Goal: Information Seeking & Learning: Learn about a topic

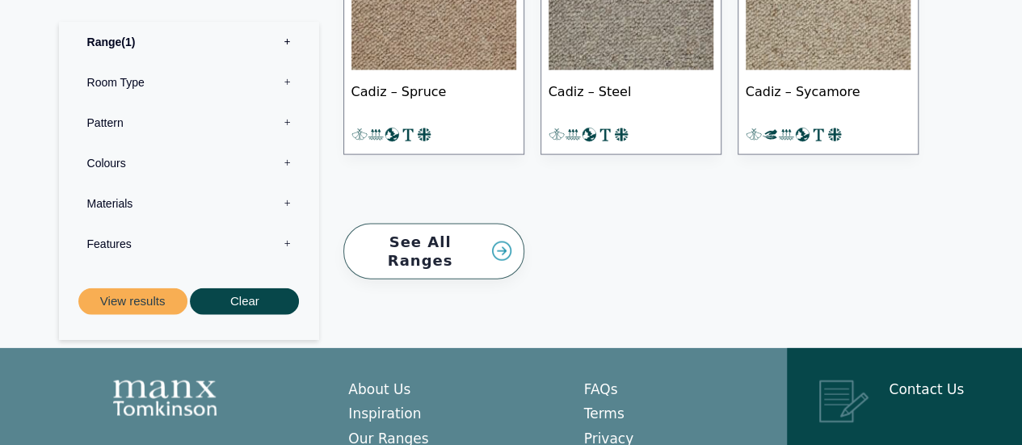
scroll to position [1697, 0]
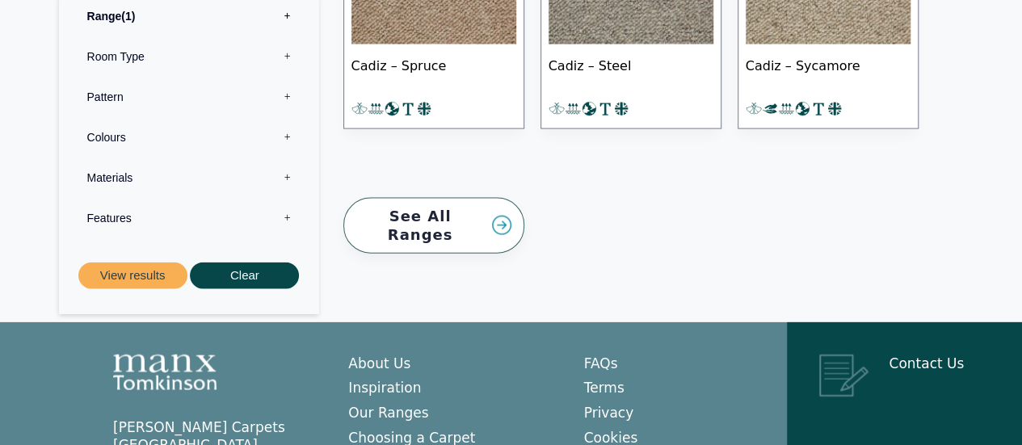
click at [288, 159] on label "Materials 0" at bounding box center [189, 178] width 236 height 40
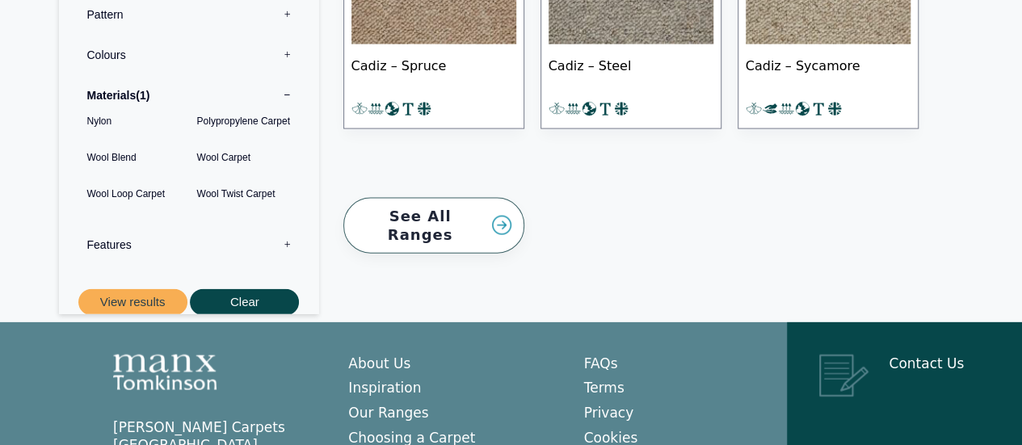
click at [428, 217] on link "See All Ranges" at bounding box center [433, 226] width 181 height 56
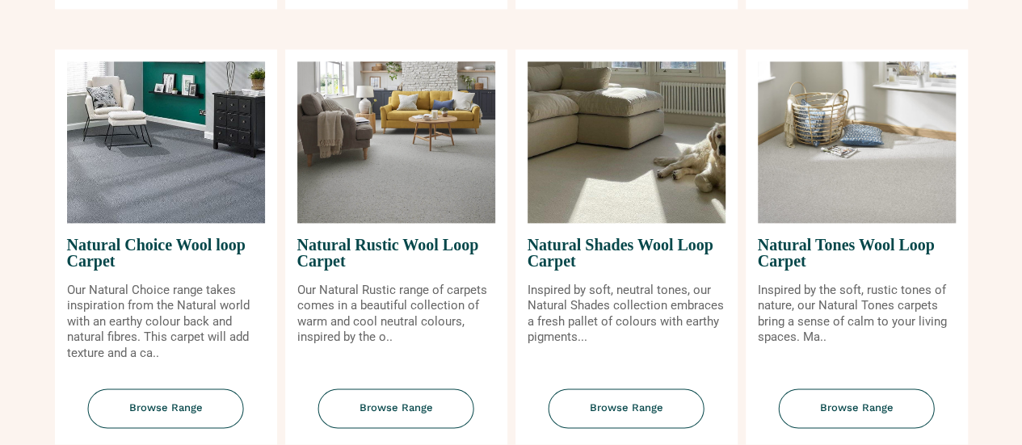
scroll to position [1051, 0]
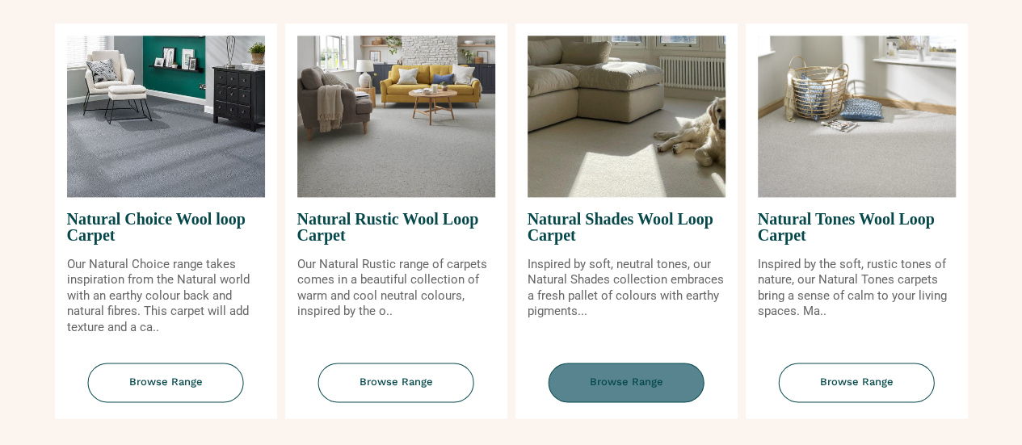
click at [639, 384] on span "Browse Range" at bounding box center [627, 383] width 156 height 40
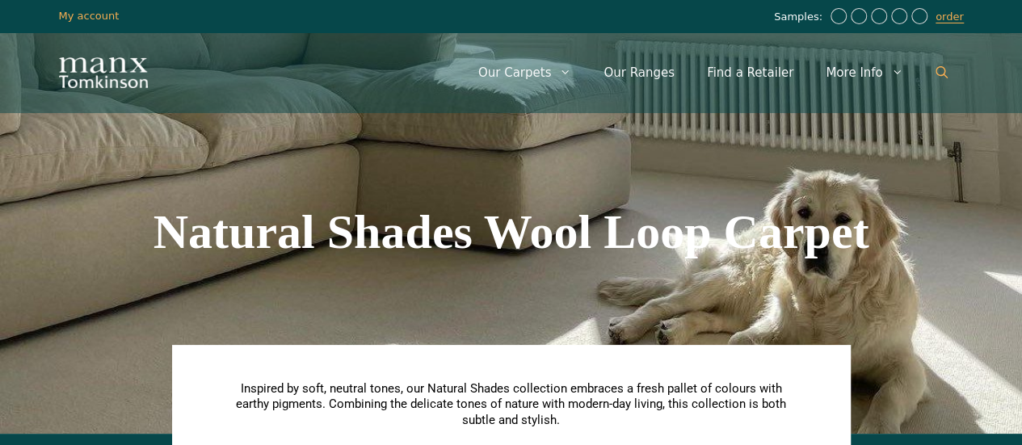
click at [946, 72] on icon "Open Search Bar" at bounding box center [942, 72] width 12 height 12
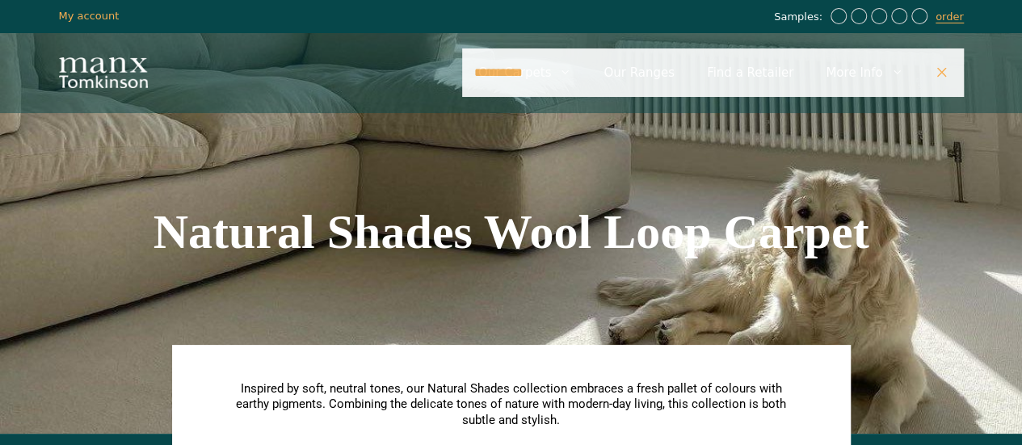
type input "**********"
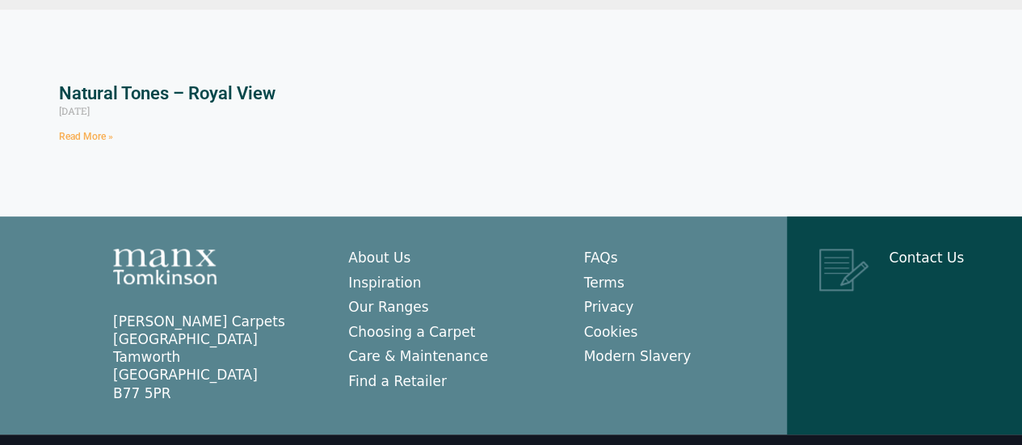
scroll to position [236, 0]
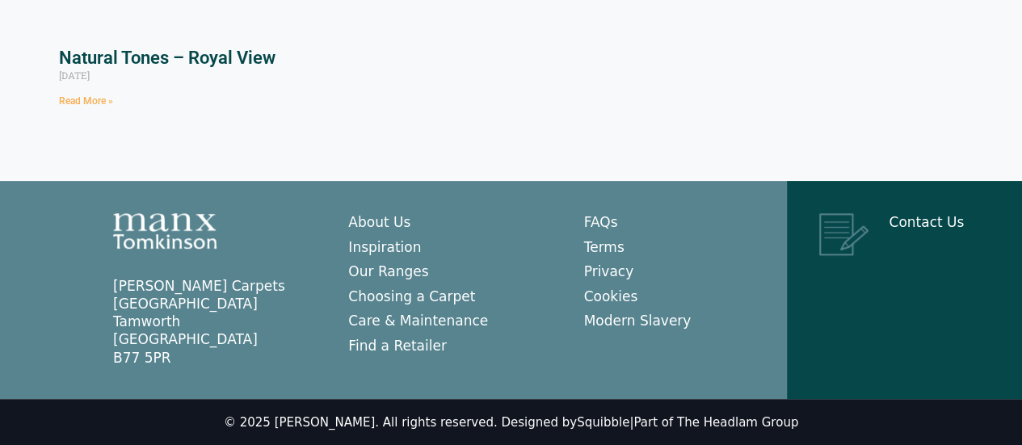
click at [105, 103] on link "Read More »" at bounding box center [86, 100] width 54 height 11
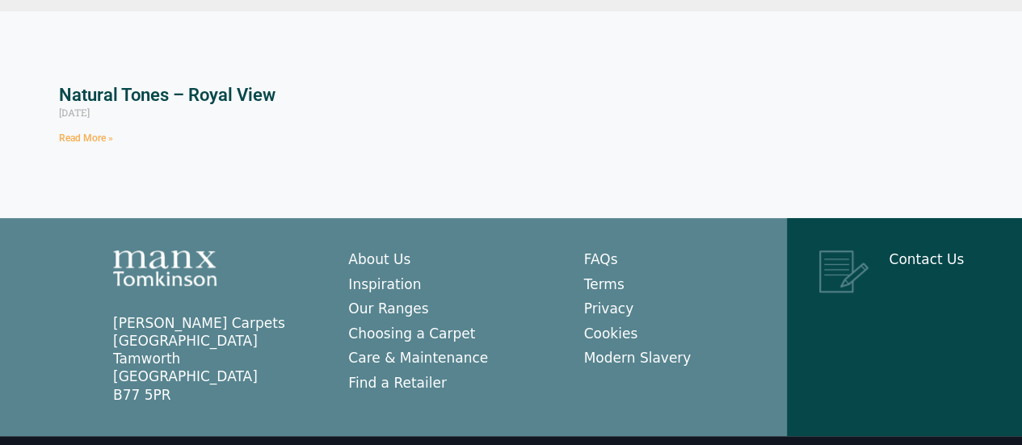
scroll to position [0, 0]
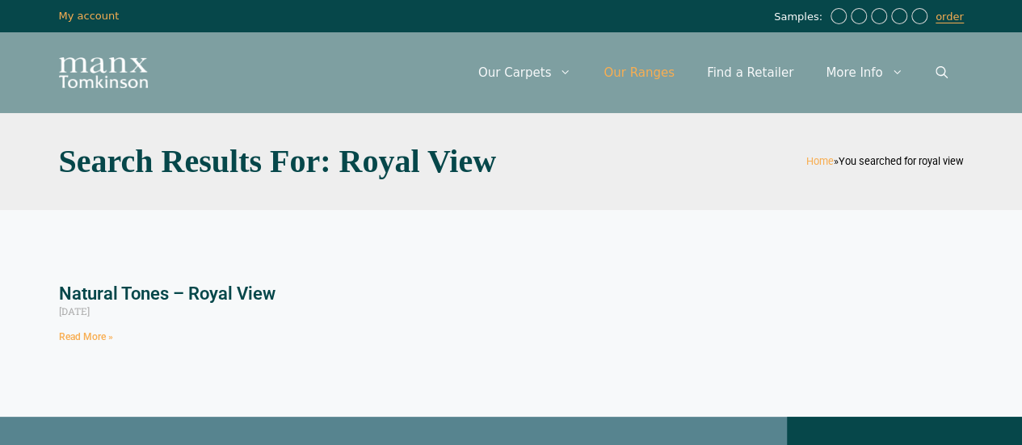
click at [660, 75] on link "Our Ranges" at bounding box center [639, 72] width 103 height 48
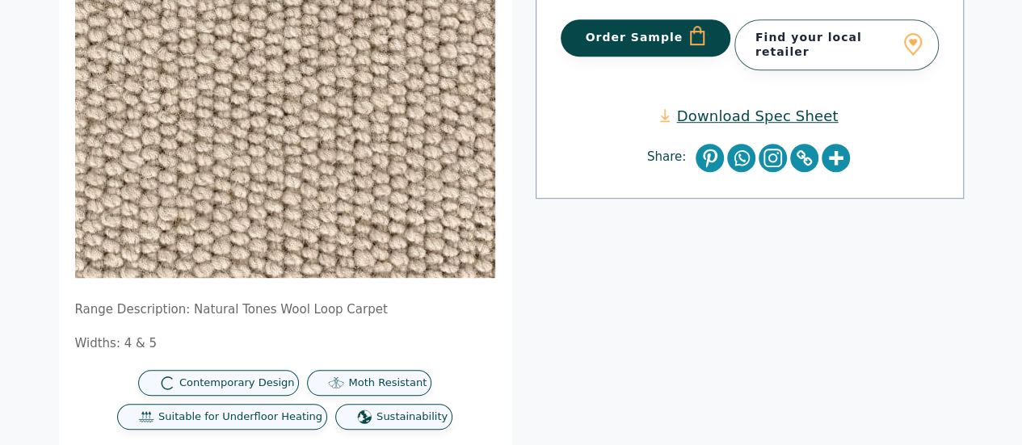
scroll to position [485, 0]
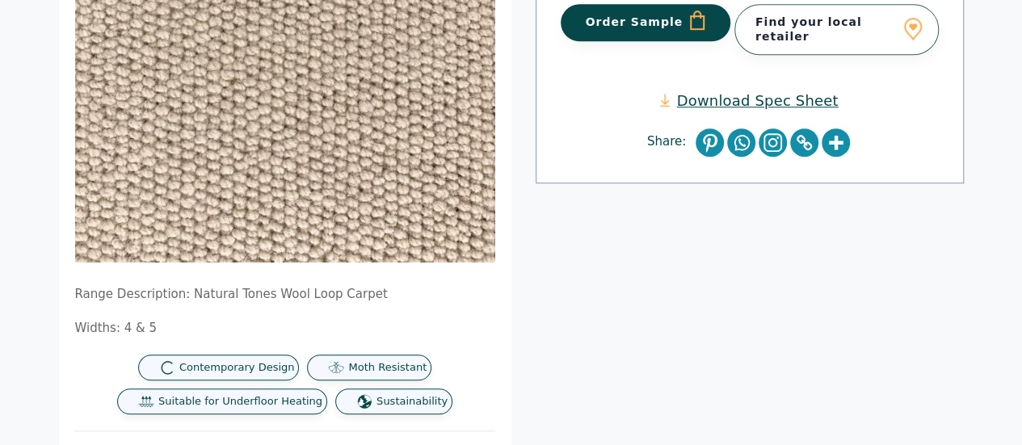
click at [710, 91] on link "Download Spec Sheet" at bounding box center [749, 100] width 178 height 19
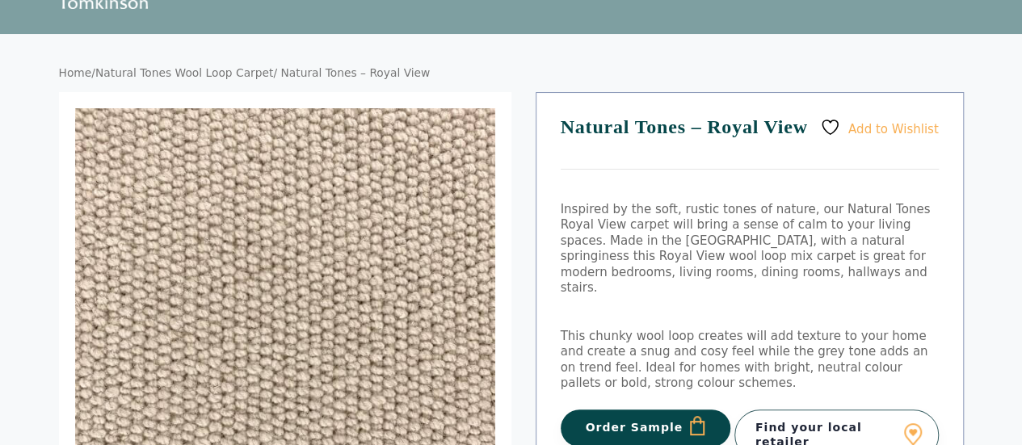
scroll to position [0, 0]
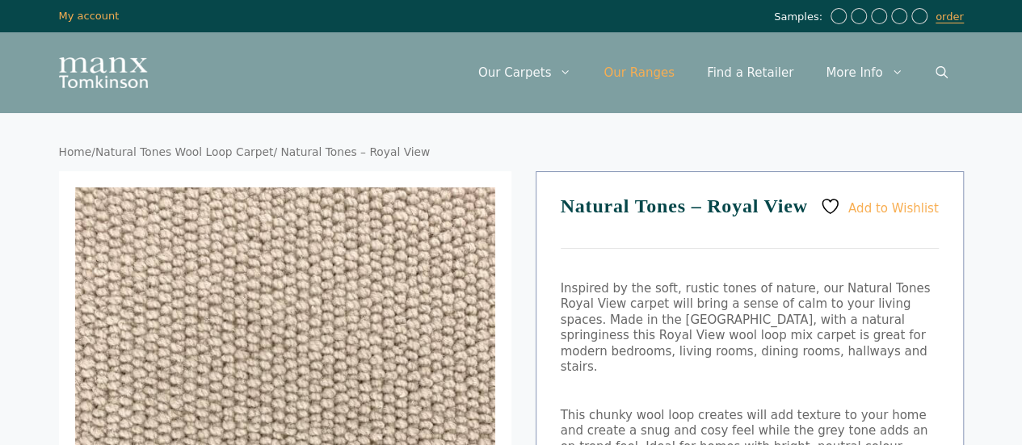
click at [653, 74] on link "Our Ranges" at bounding box center [639, 72] width 103 height 48
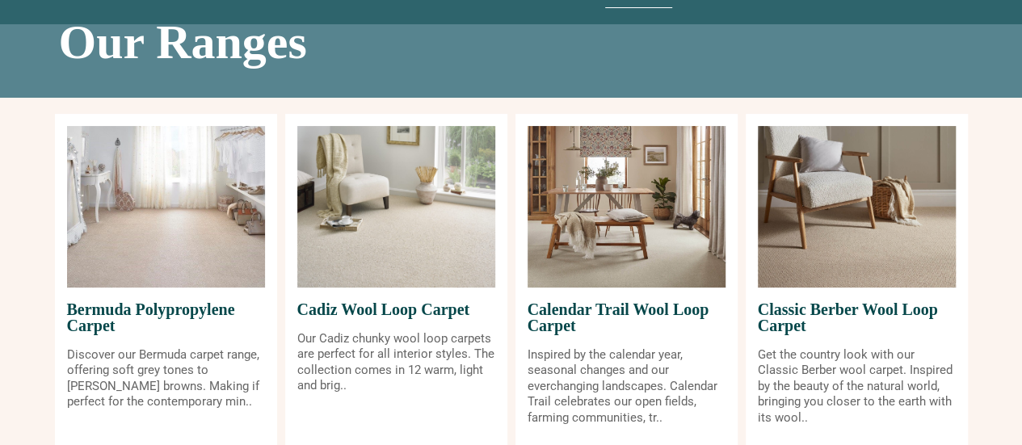
scroll to position [162, 0]
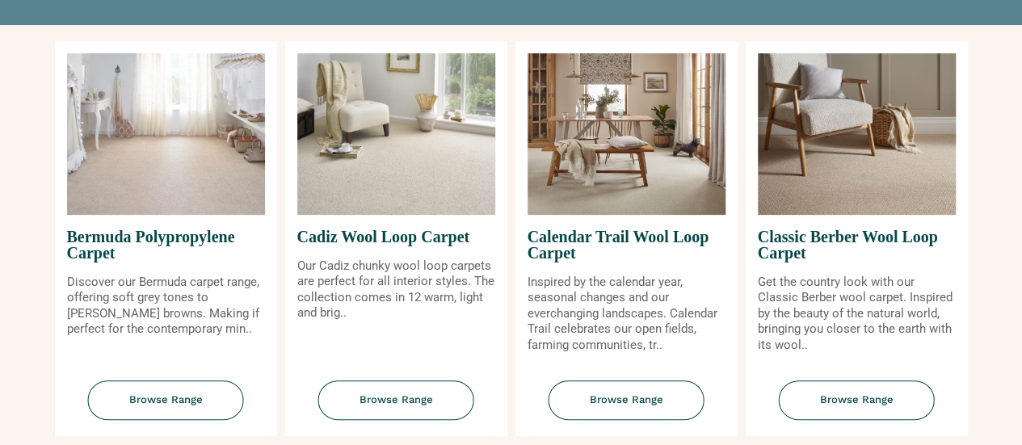
click at [441, 179] on img at bounding box center [396, 134] width 198 height 162
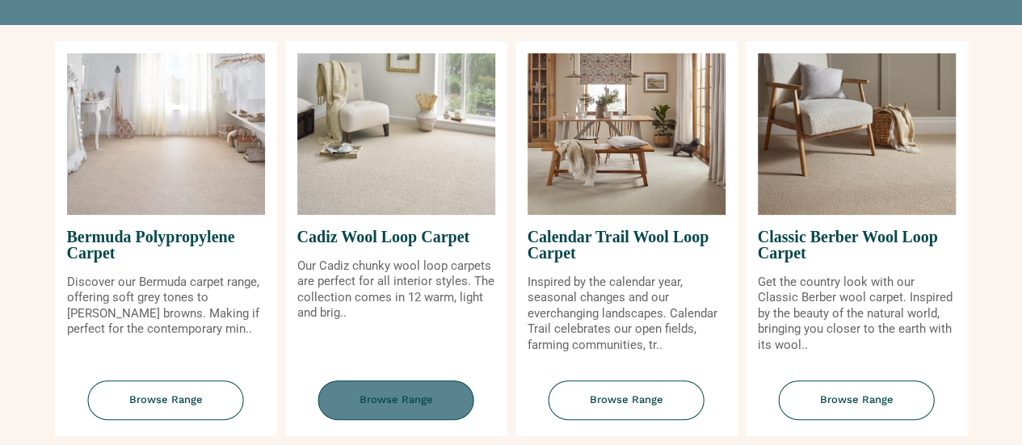
click at [419, 394] on span "Browse Range" at bounding box center [396, 401] width 156 height 40
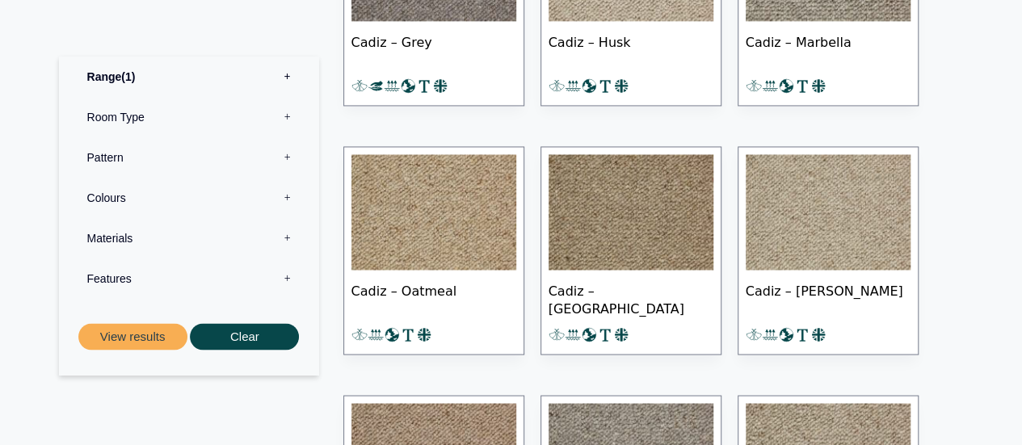
scroll to position [1131, 0]
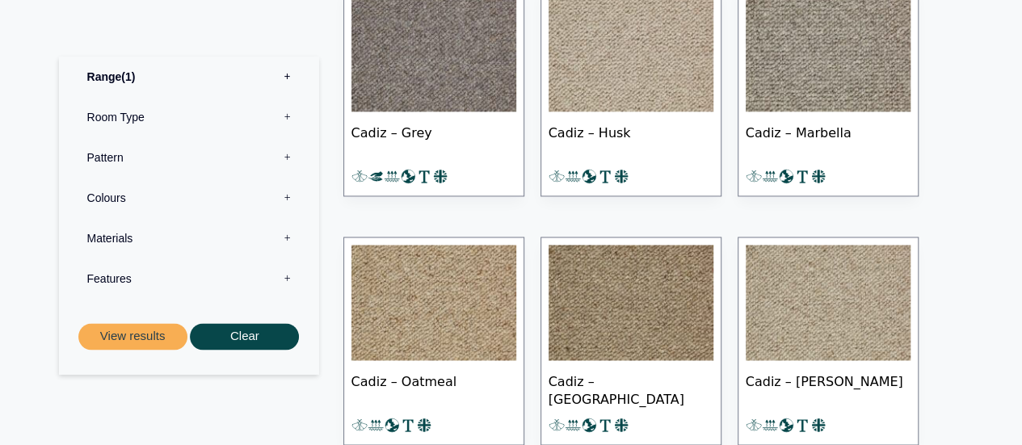
click at [805, 280] on img at bounding box center [828, 303] width 165 height 116
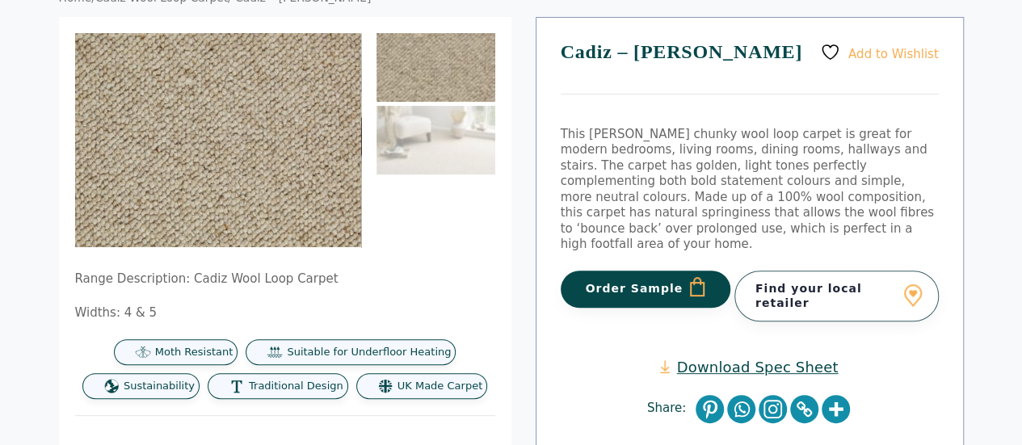
scroll to position [404, 0]
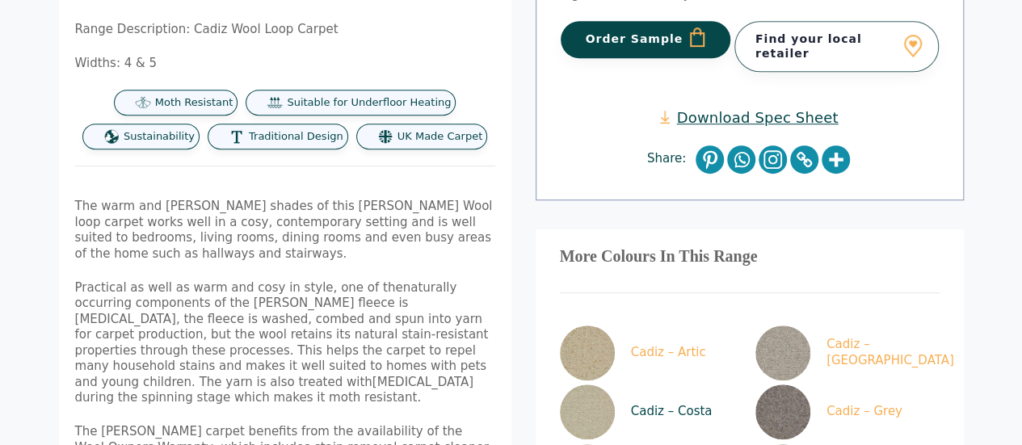
drag, startPoint x: 579, startPoint y: 382, endPoint x: 573, endPoint y: 374, distance: 9.9
click at [579, 385] on img at bounding box center [587, 412] width 55 height 55
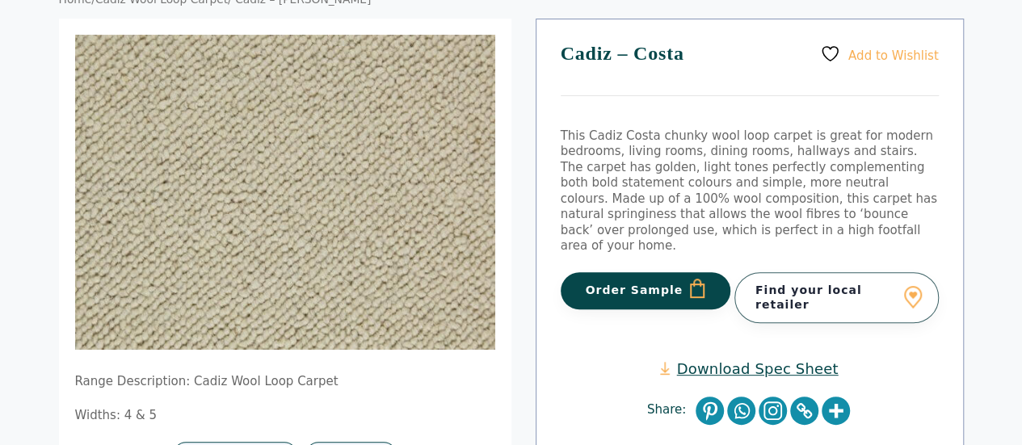
scroll to position [162, 0]
